Goal: Task Accomplishment & Management: Use online tool/utility

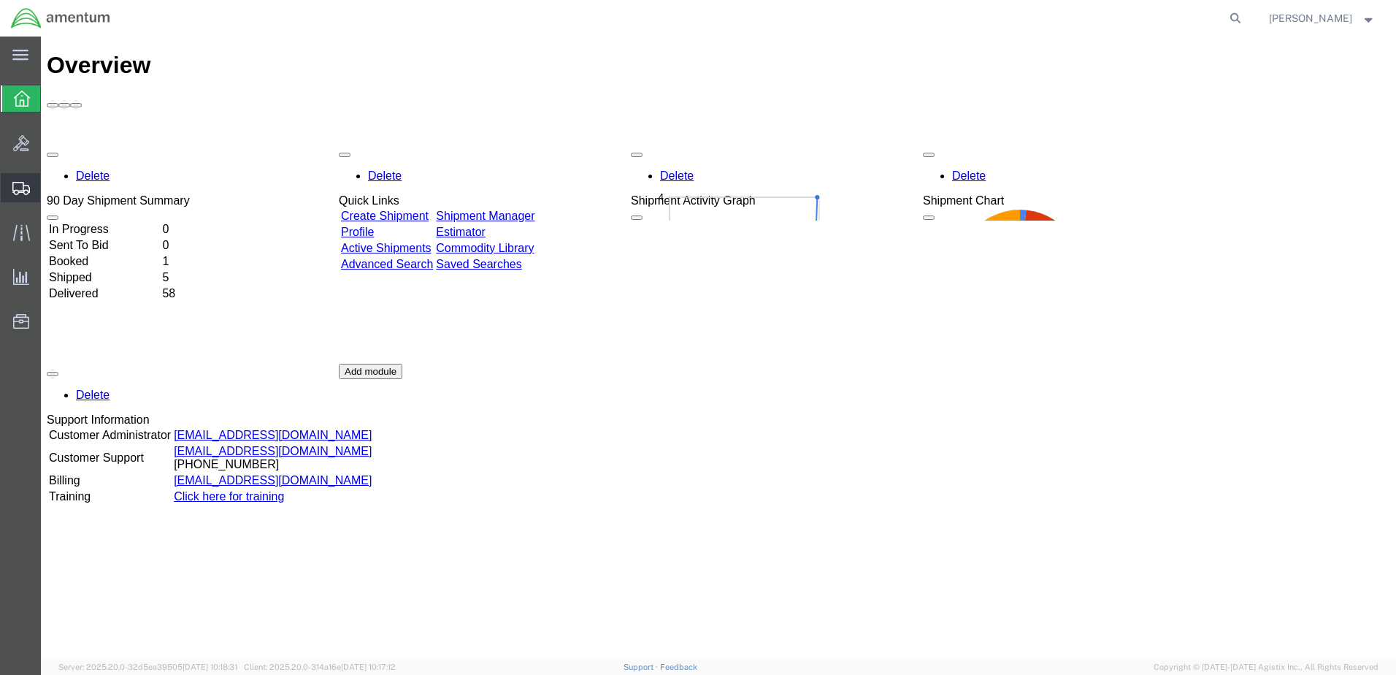
click at [0, 0] on span "Shipment Manager" at bounding box center [0, 0] width 0 height 0
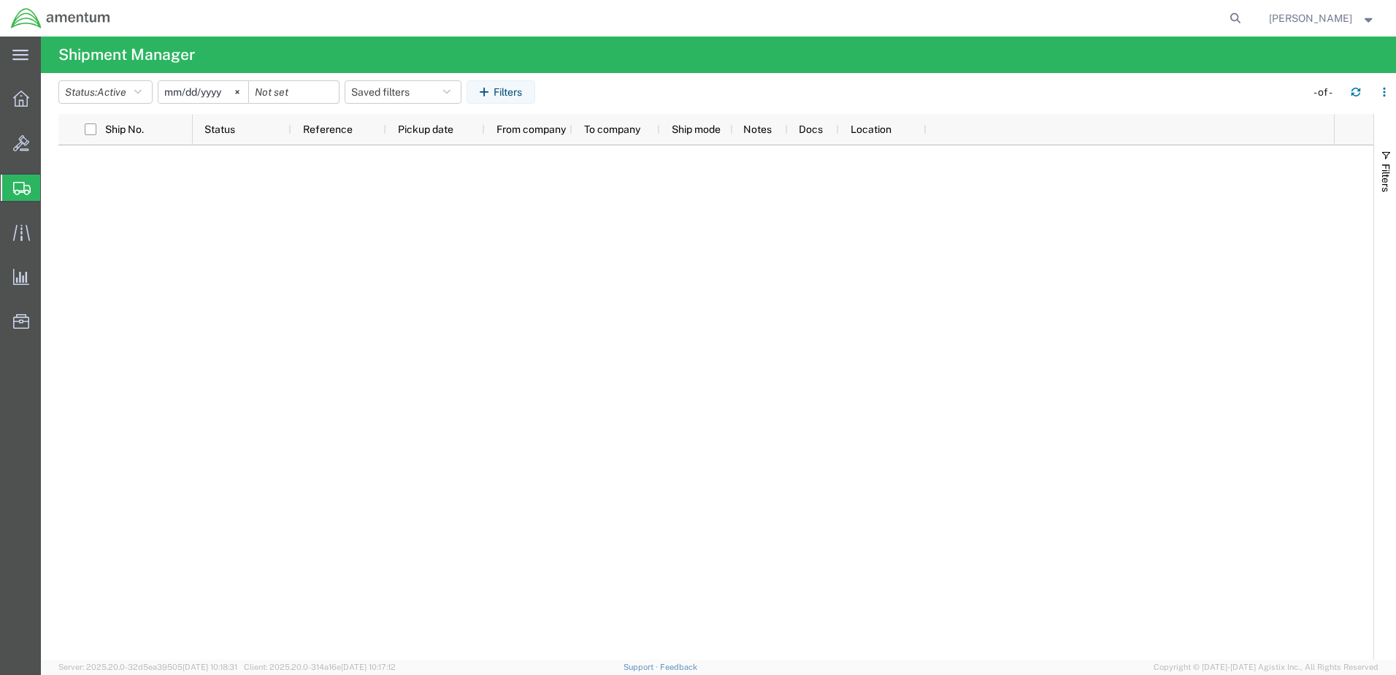
click at [52, 187] on span "Shipments" at bounding box center [46, 187] width 12 height 29
click at [0, 0] on span "Shipment Manager" at bounding box center [0, 0] width 0 height 0
click at [23, 96] on icon at bounding box center [21, 99] width 16 height 16
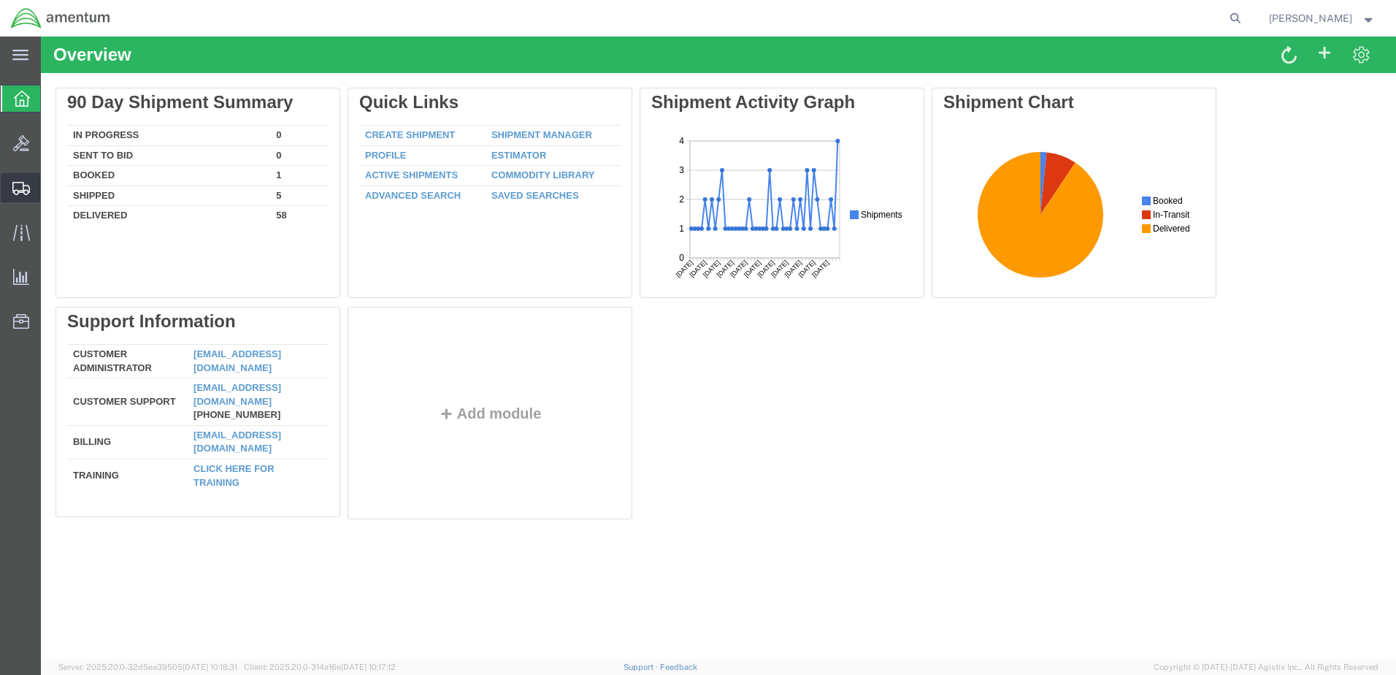
click at [0, 0] on span "Shipment Manager" at bounding box center [0, 0] width 0 height 0
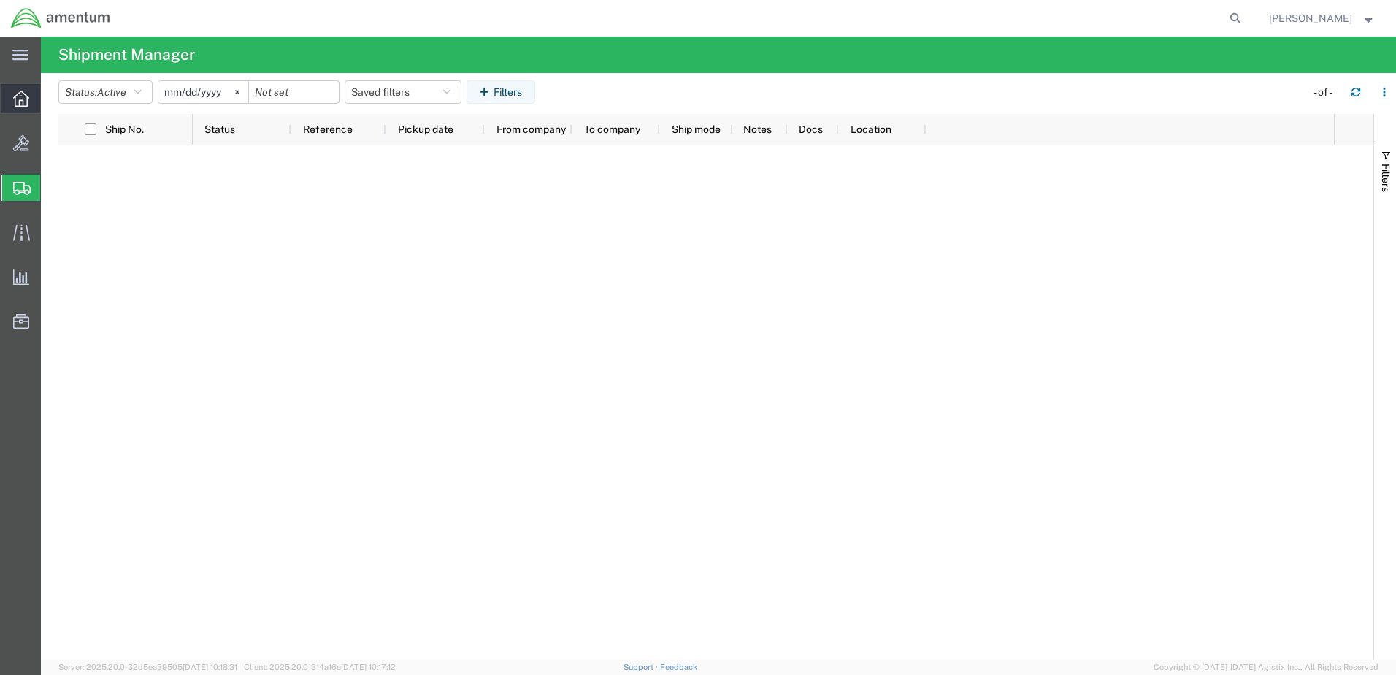
click at [19, 95] on icon at bounding box center [21, 99] width 16 height 16
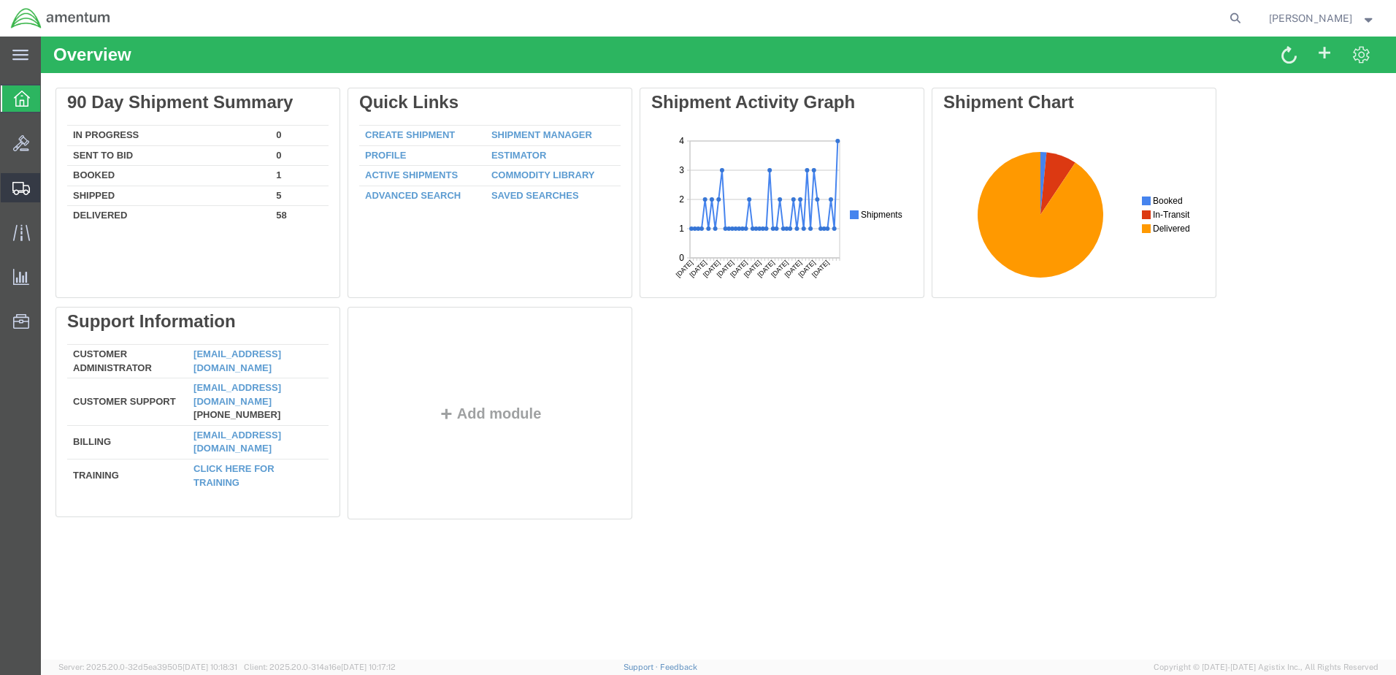
click at [0, 0] on span "Shipment Manager" at bounding box center [0, 0] width 0 height 0
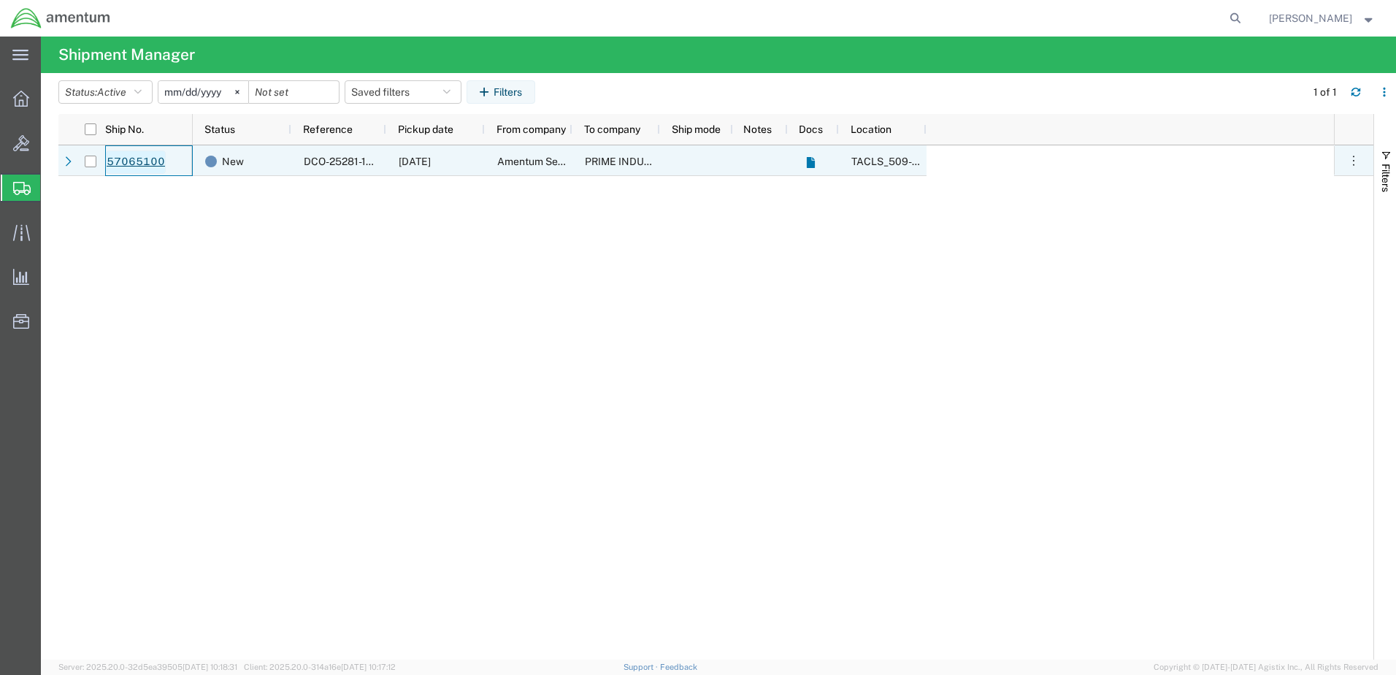
click at [145, 163] on link "57065100" at bounding box center [136, 161] width 60 height 23
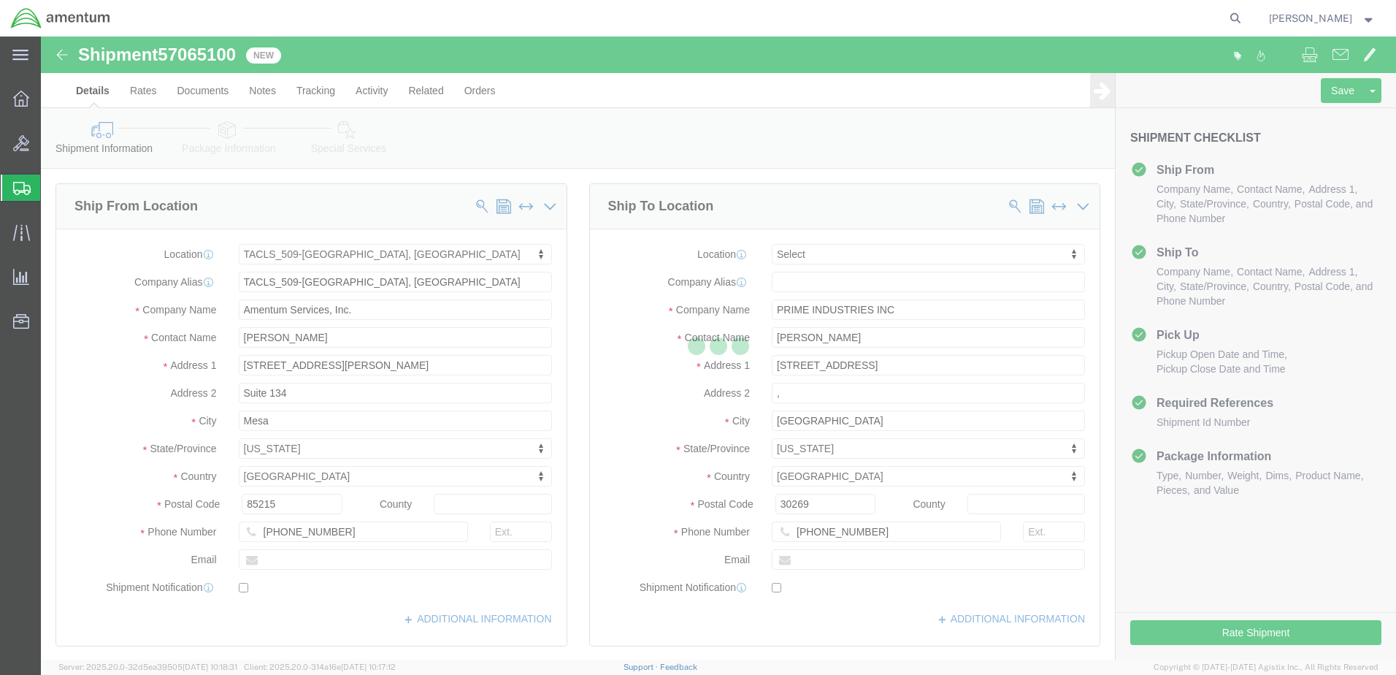
select select "42689"
select select
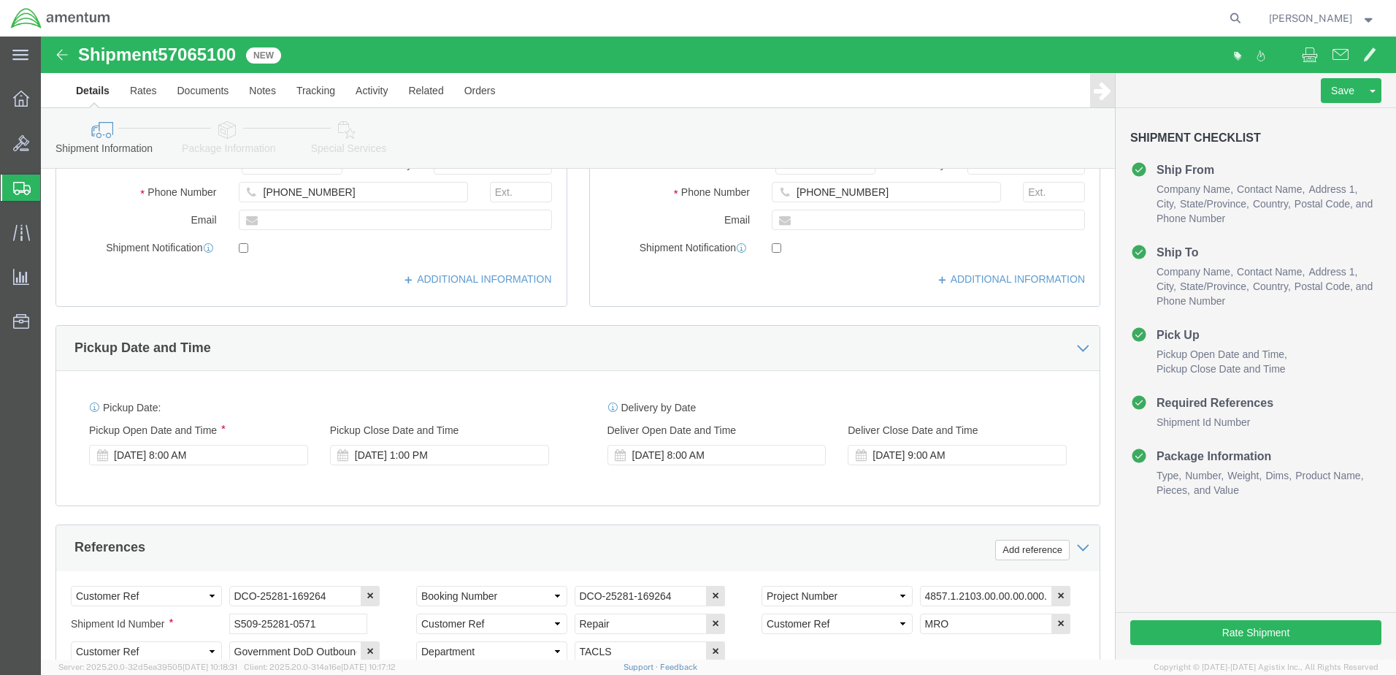
scroll to position [365, 0]
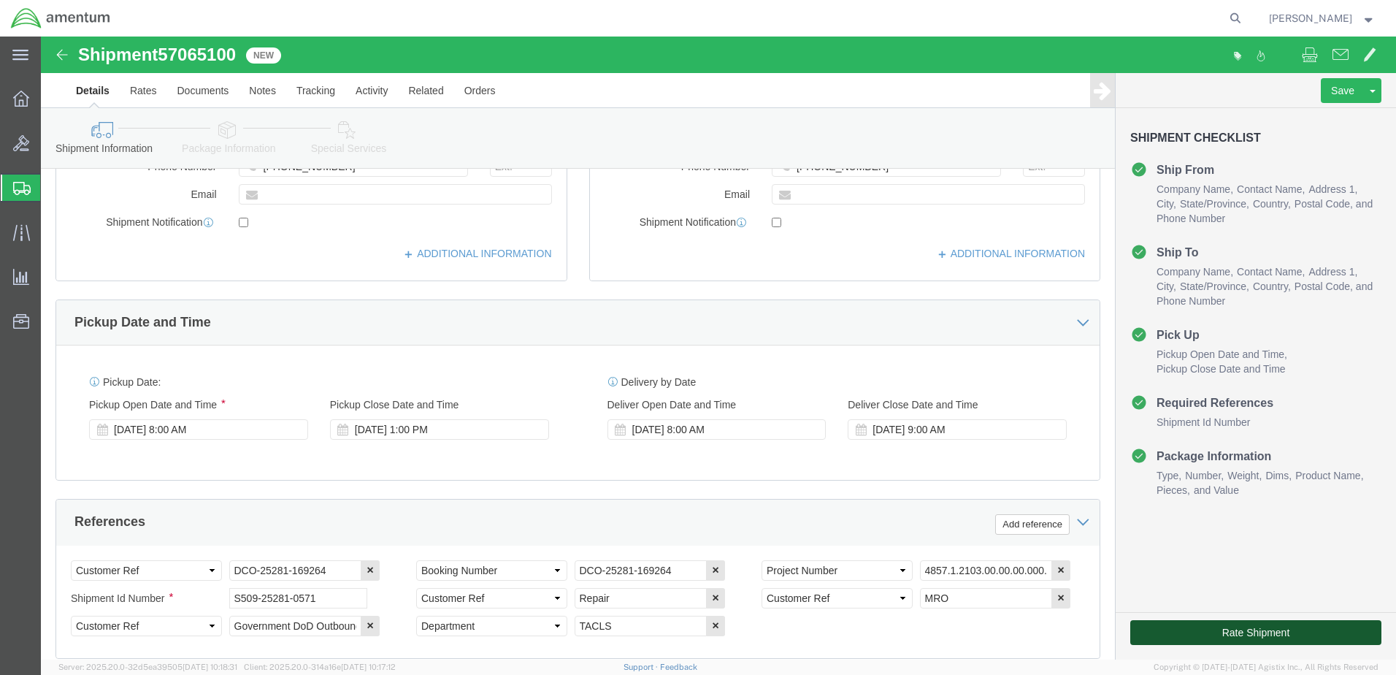
click button "Rate Shipment"
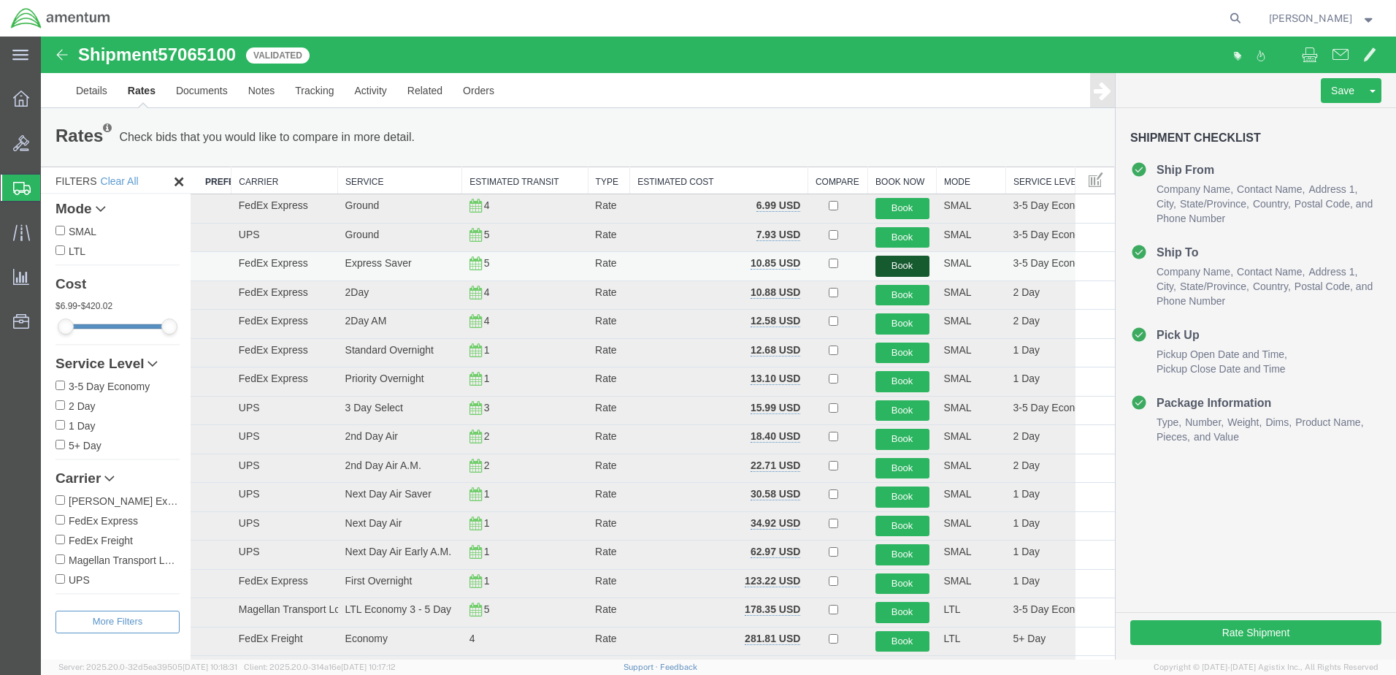
click at [891, 265] on button "Book" at bounding box center [903, 266] width 54 height 21
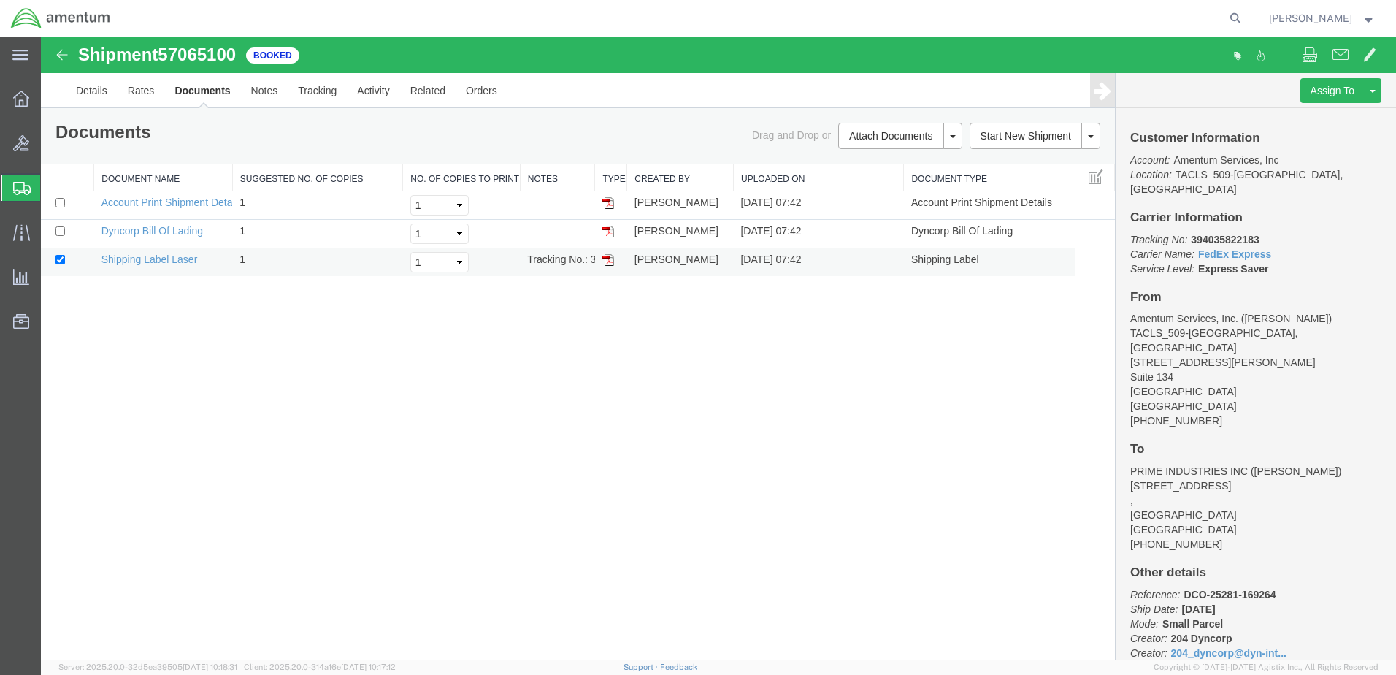
click at [608, 258] on img at bounding box center [609, 260] width 12 height 12
click at [92, 90] on link "Details" at bounding box center [92, 90] width 52 height 35
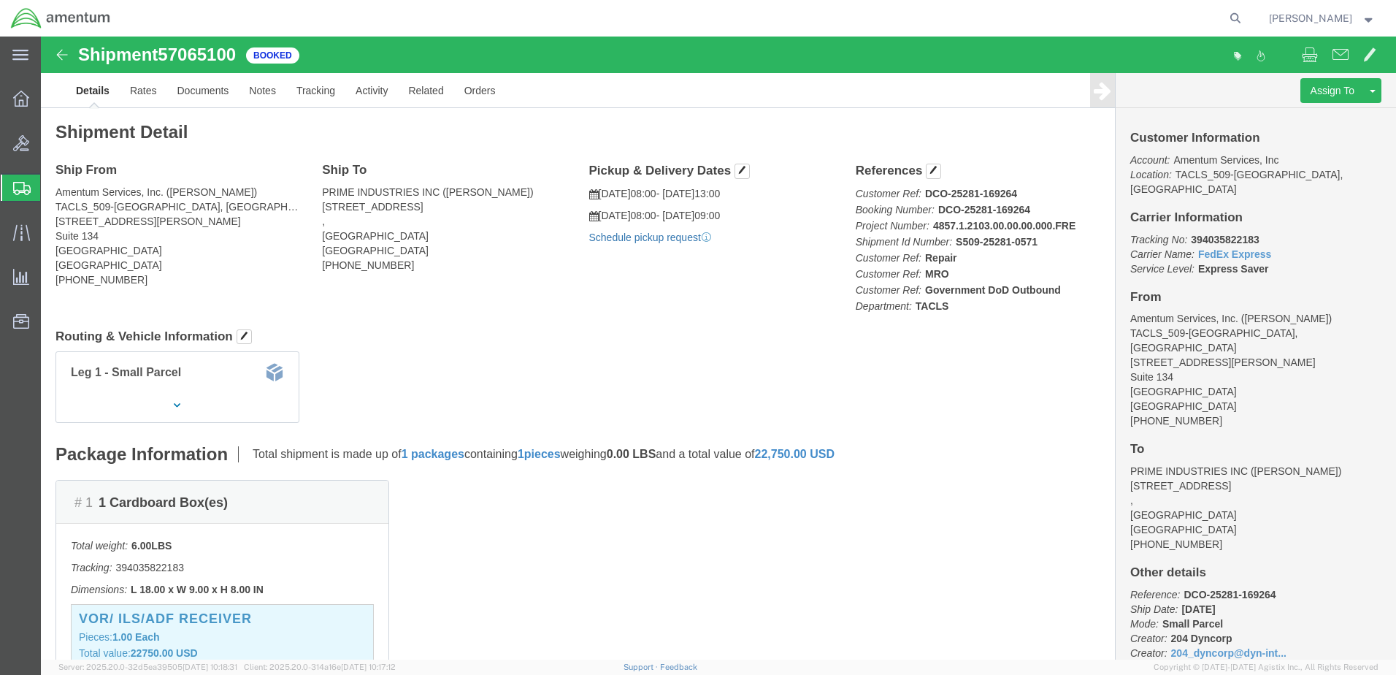
click link "Schedule pickup request"
